Goal: Task Accomplishment & Management: Use online tool/utility

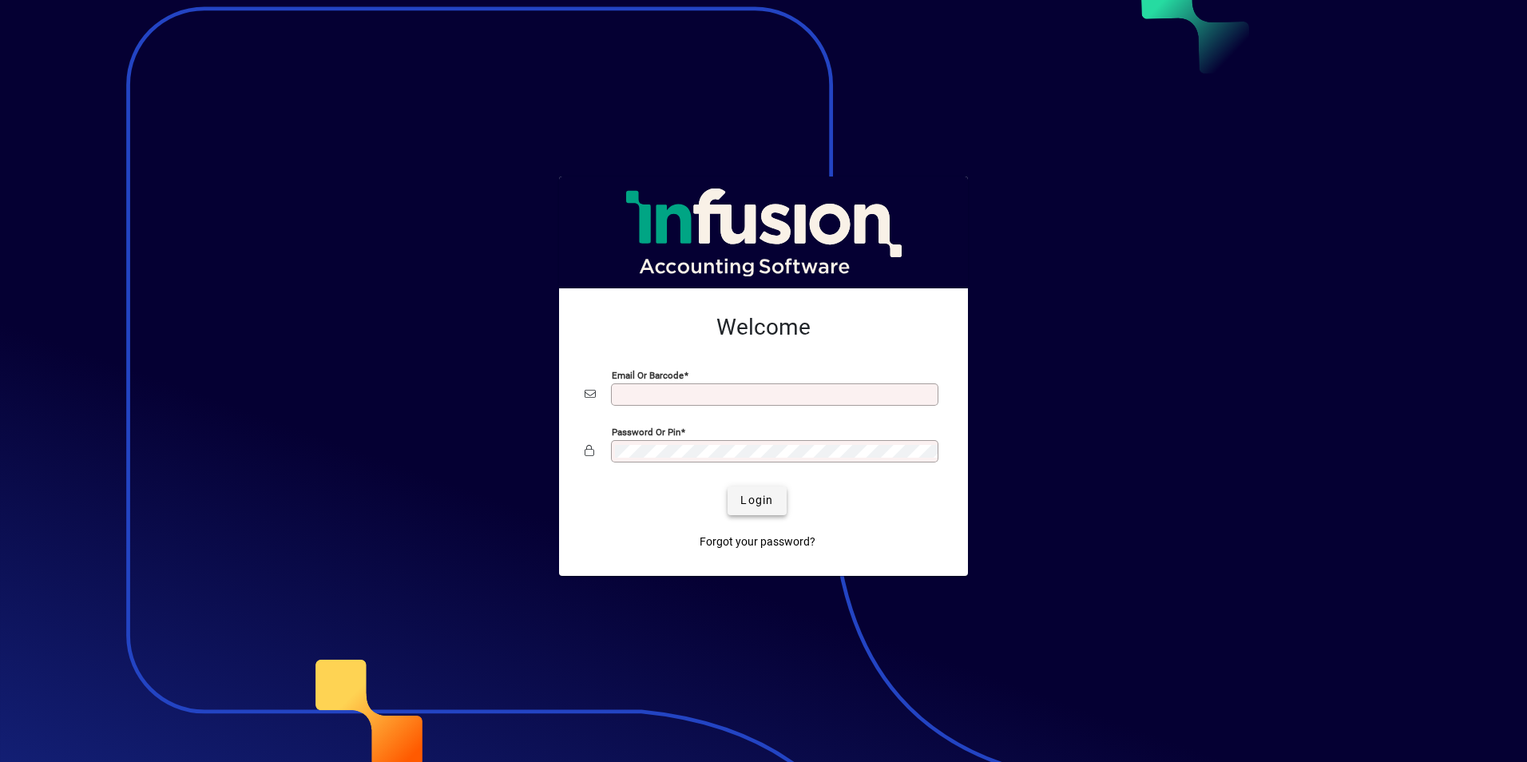
type input "**********"
click at [776, 500] on span "submit" at bounding box center [757, 501] width 58 height 38
